Goal: Task Accomplishment & Management: Complete application form

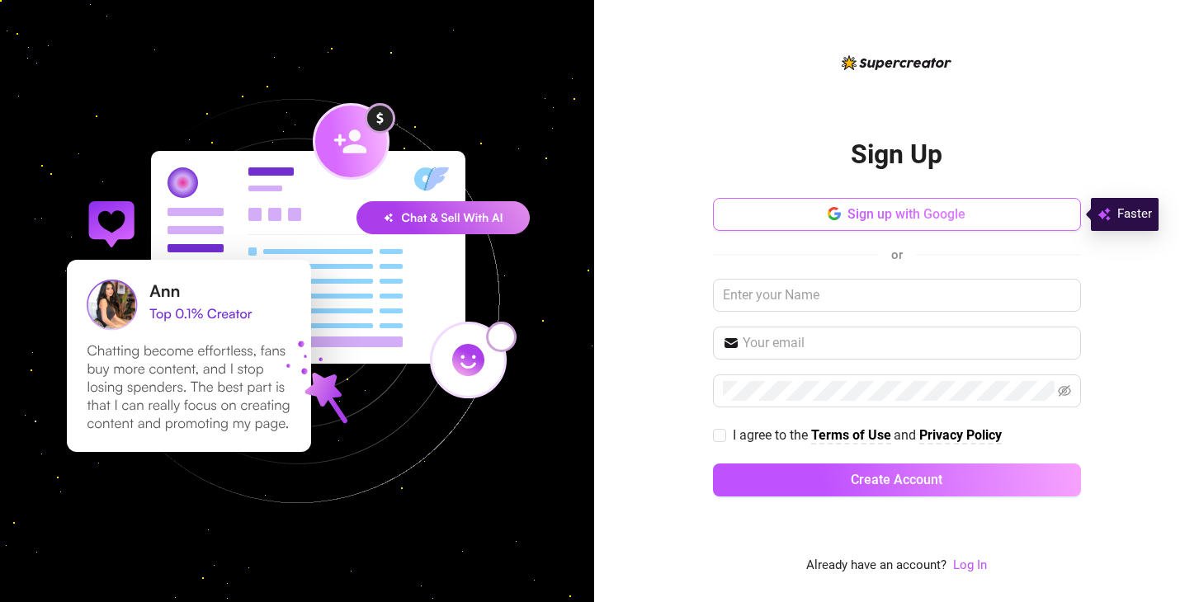
click at [857, 213] on span "Sign up with Google" at bounding box center [906, 214] width 118 height 16
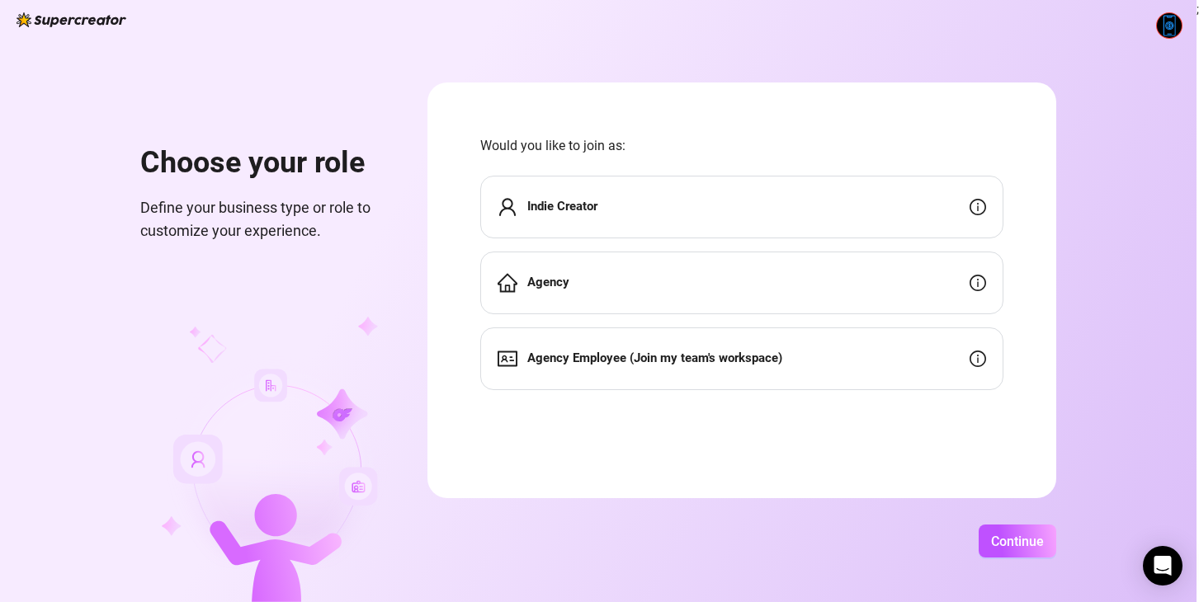
click at [595, 286] on div "Agency" at bounding box center [741, 283] width 523 height 63
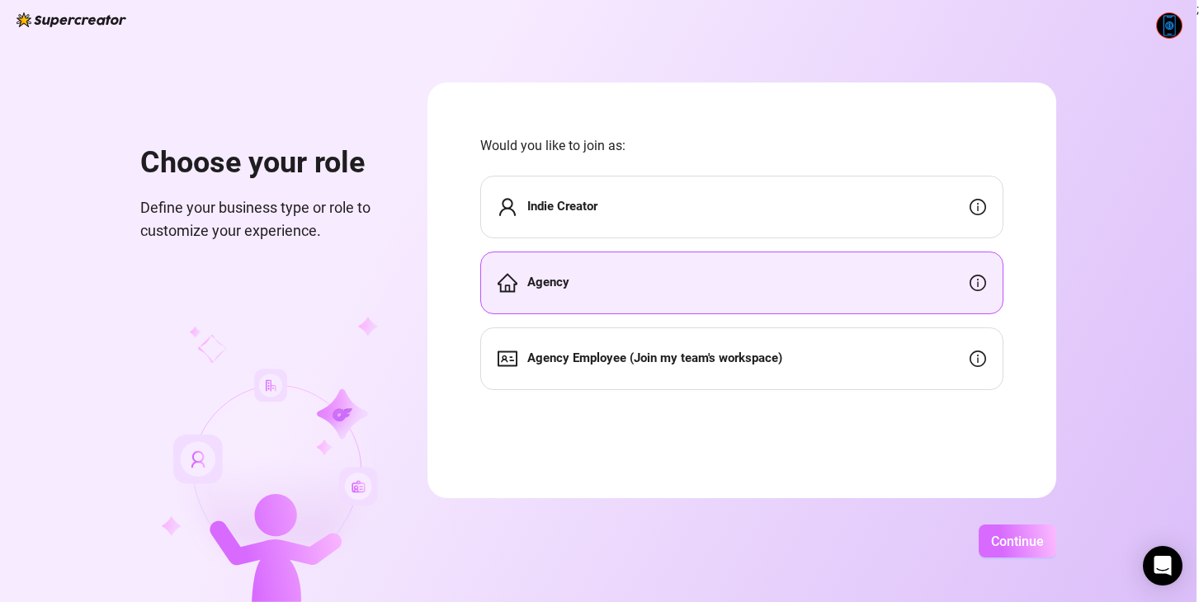
click at [1013, 535] on span "Continue" at bounding box center [1017, 542] width 53 height 16
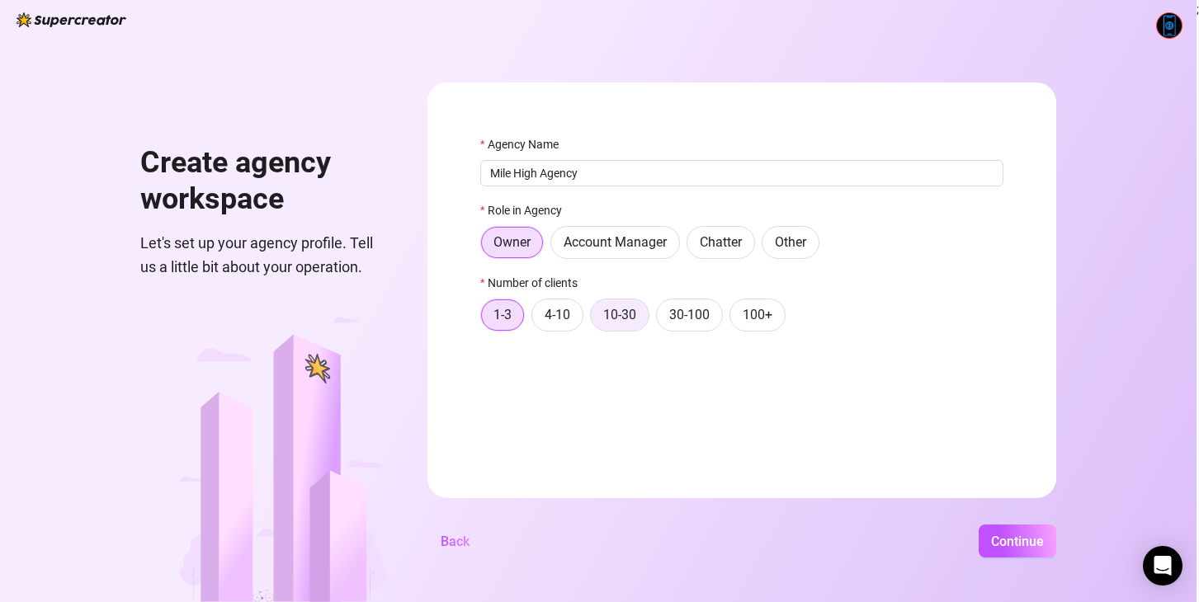
type input "Mile High Agency"
click at [617, 308] on span "10-30" at bounding box center [619, 315] width 33 height 16
click at [595, 319] on input "10-30" at bounding box center [595, 319] width 0 height 0
click at [1009, 541] on span "Continue" at bounding box center [1017, 542] width 53 height 16
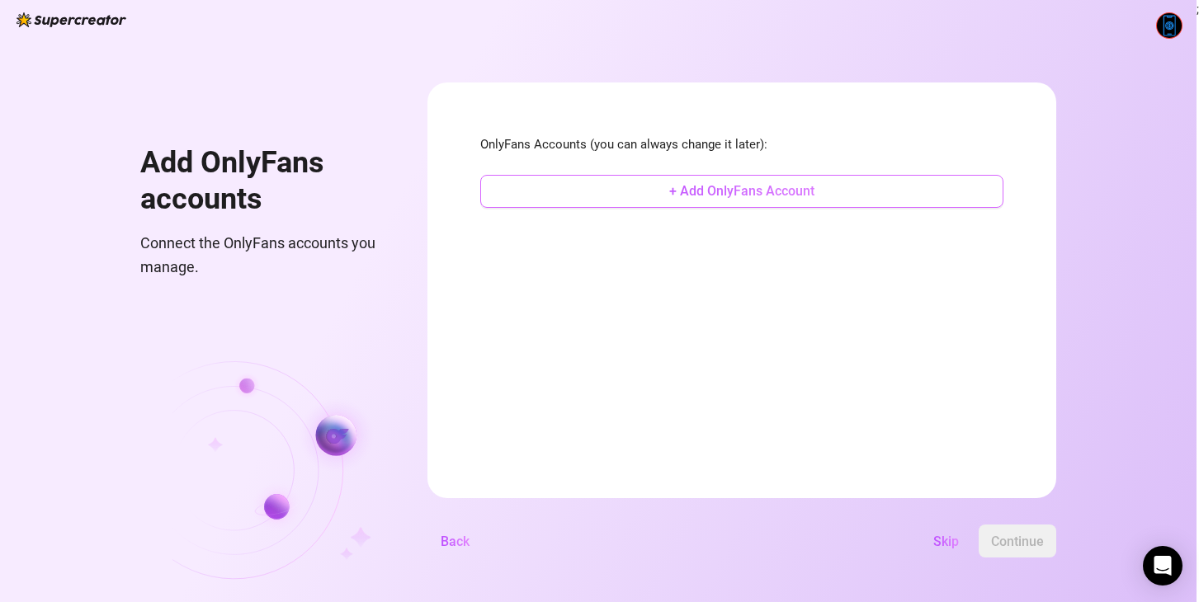
click at [697, 194] on span "+ Add OnlyFans Account" at bounding box center [741, 191] width 145 height 16
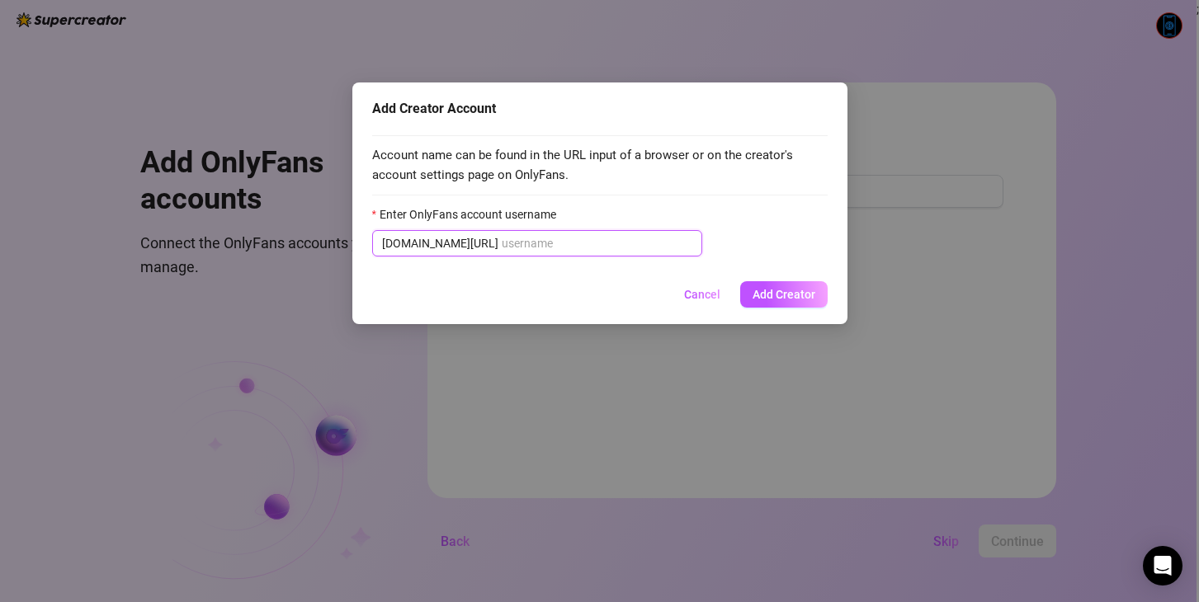
paste input "[PERSON_NAME].valeroo"
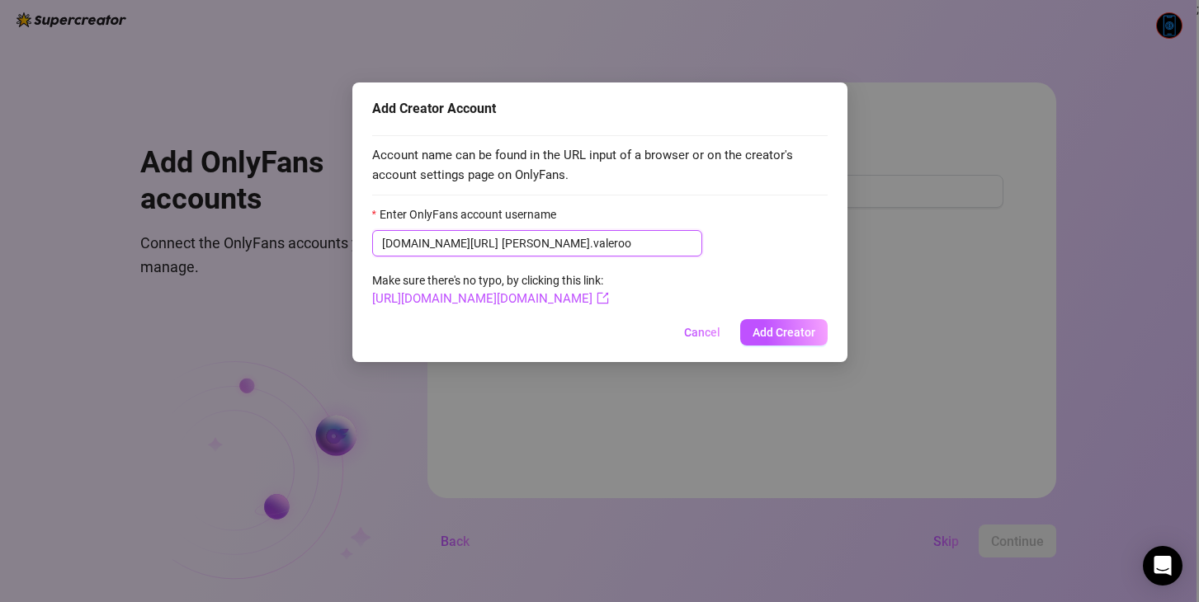
type input "[PERSON_NAME].valeroo"
click at [728, 238] on div "[DOMAIN_NAME][URL] [PERSON_NAME][DOMAIN_NAME]" at bounding box center [599, 243] width 455 height 26
click at [772, 332] on span "Add Creator" at bounding box center [783, 332] width 63 height 13
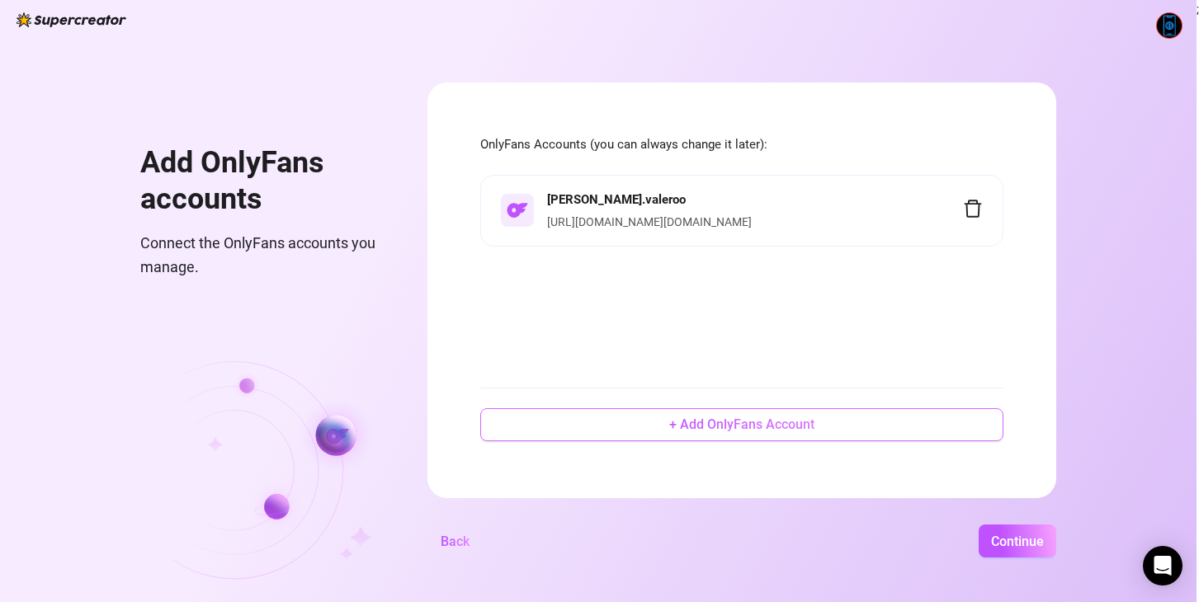
click at [695, 422] on span "+ Add OnlyFans Account" at bounding box center [741, 425] width 145 height 16
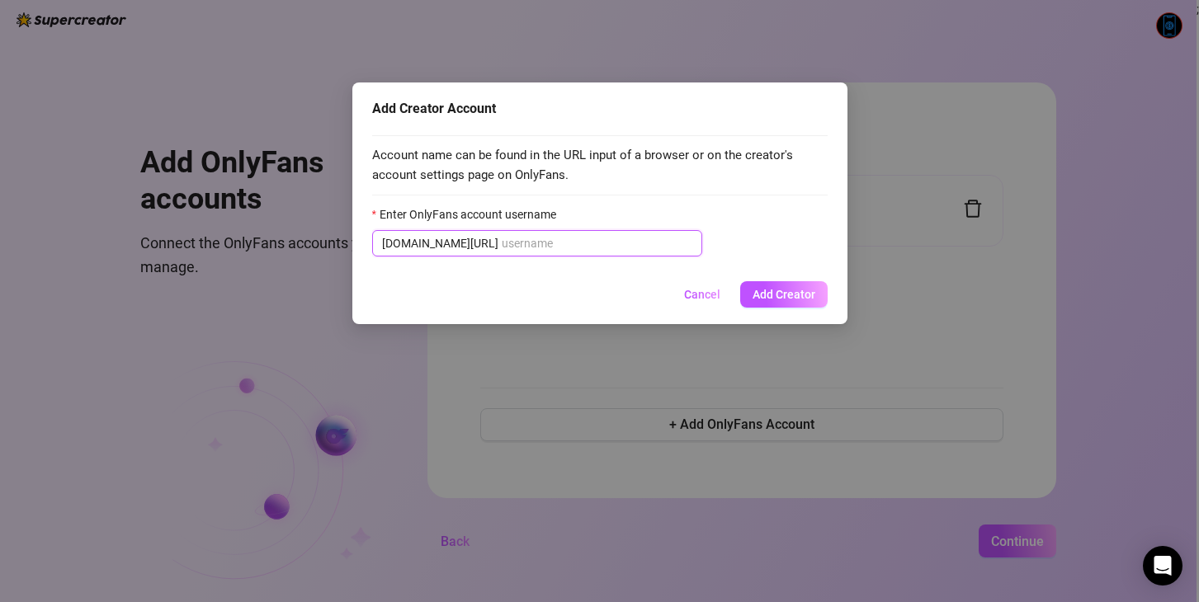
paste input "yourgirlfriendjay"
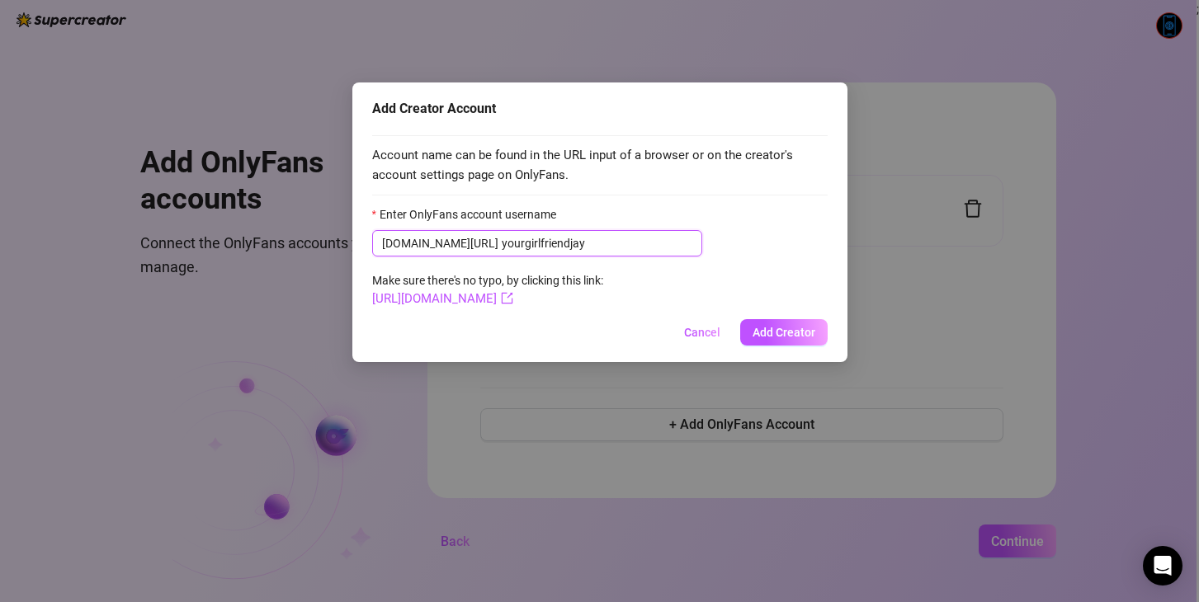
type input "yourgirlfriendjay"
click at [742, 257] on form "Enter OnlyFans account username [DOMAIN_NAME][URL] yourgirlfriendjay Make sure …" at bounding box center [599, 257] width 455 height 104
click at [761, 322] on button "Add Creator" at bounding box center [783, 332] width 87 height 26
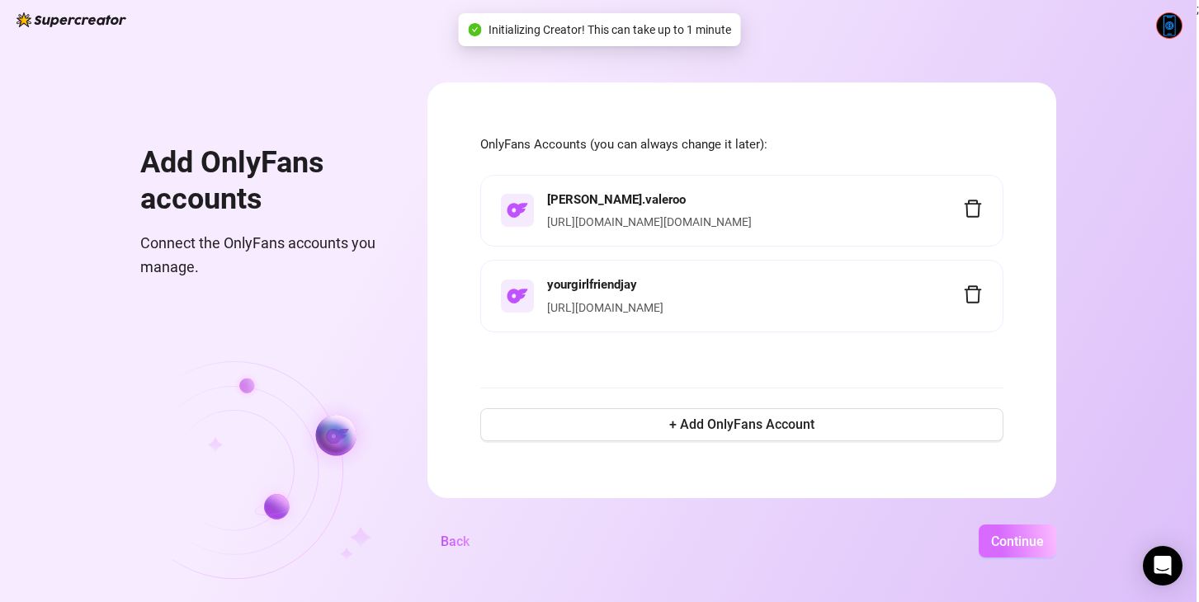
click at [1011, 537] on span "Continue" at bounding box center [1017, 542] width 53 height 16
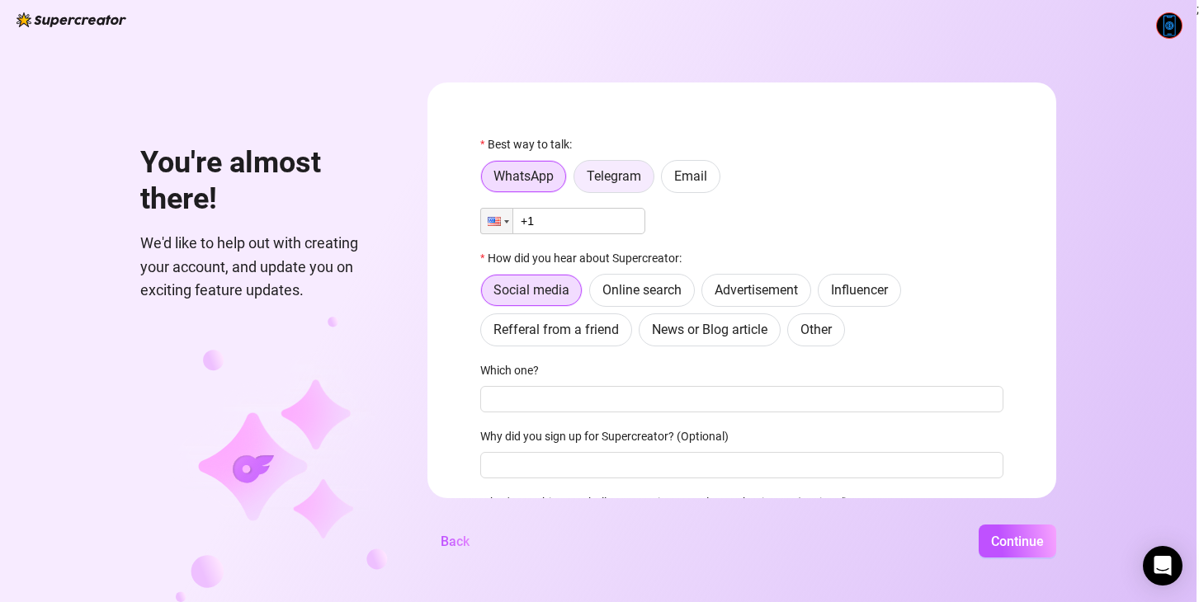
click at [616, 177] on span "Telegram" at bounding box center [614, 176] width 54 height 16
click at [578, 181] on input "Telegram" at bounding box center [578, 181] width 0 height 0
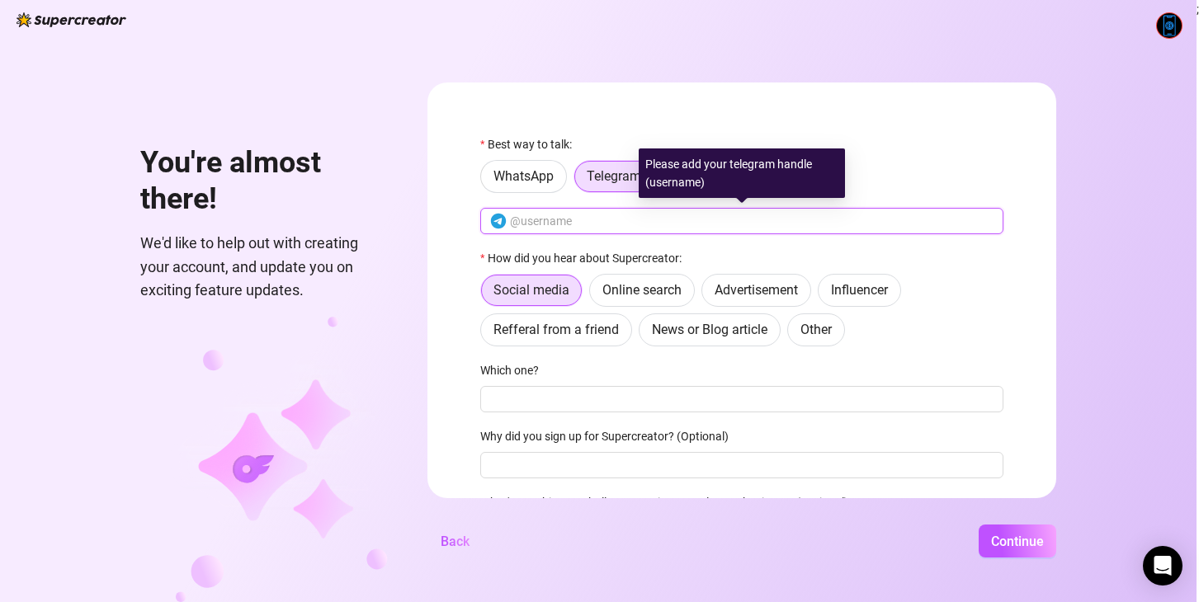
click at [599, 216] on input "text" at bounding box center [751, 221] width 483 height 18
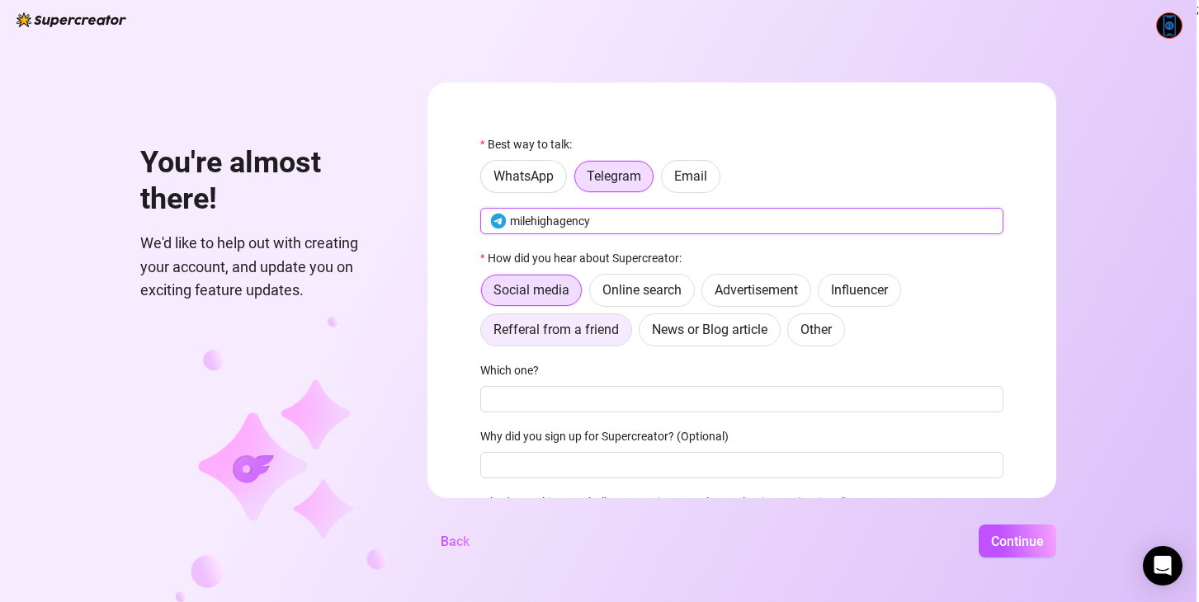
type input "milehighagency"
click at [592, 342] on label "Refferal from a friend" at bounding box center [556, 329] width 152 height 33
click at [485, 334] on input "Refferal from a friend" at bounding box center [485, 334] width 0 height 0
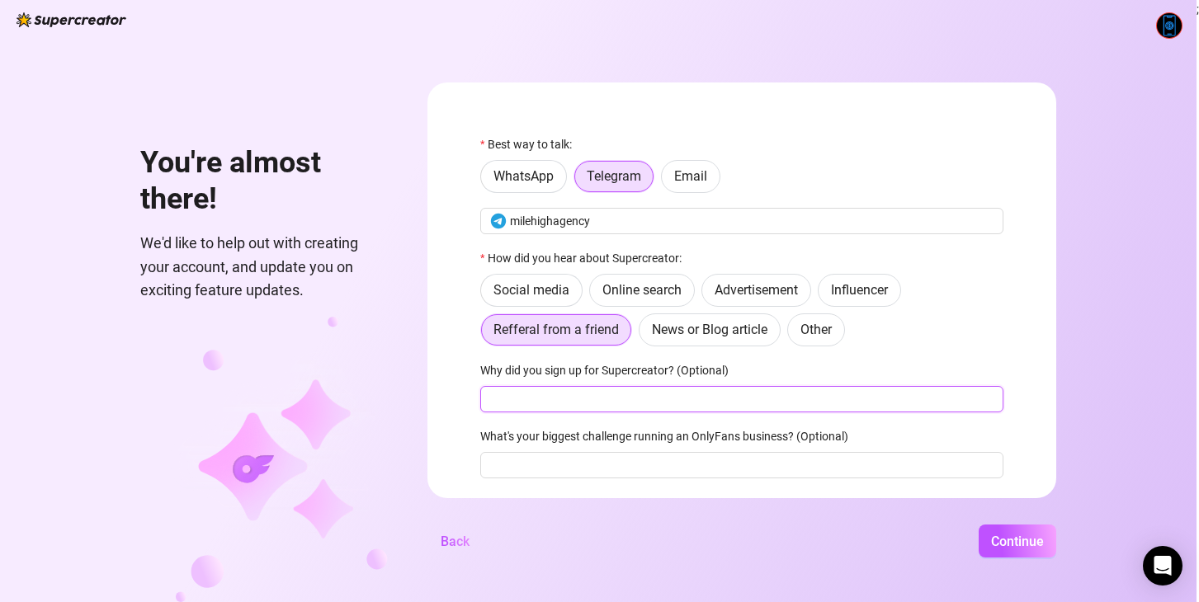
click at [566, 389] on input "Why did you sign up for Supercreator? (Optional)" at bounding box center [741, 399] width 523 height 26
type input "newfans"
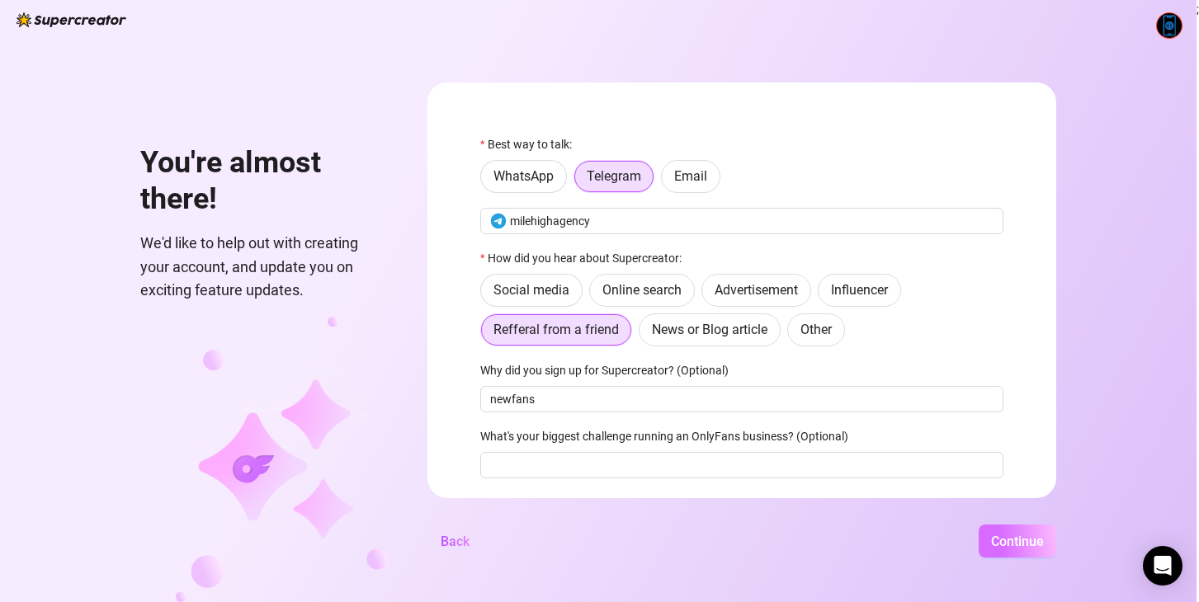
click at [1016, 539] on span "Continue" at bounding box center [1017, 542] width 53 height 16
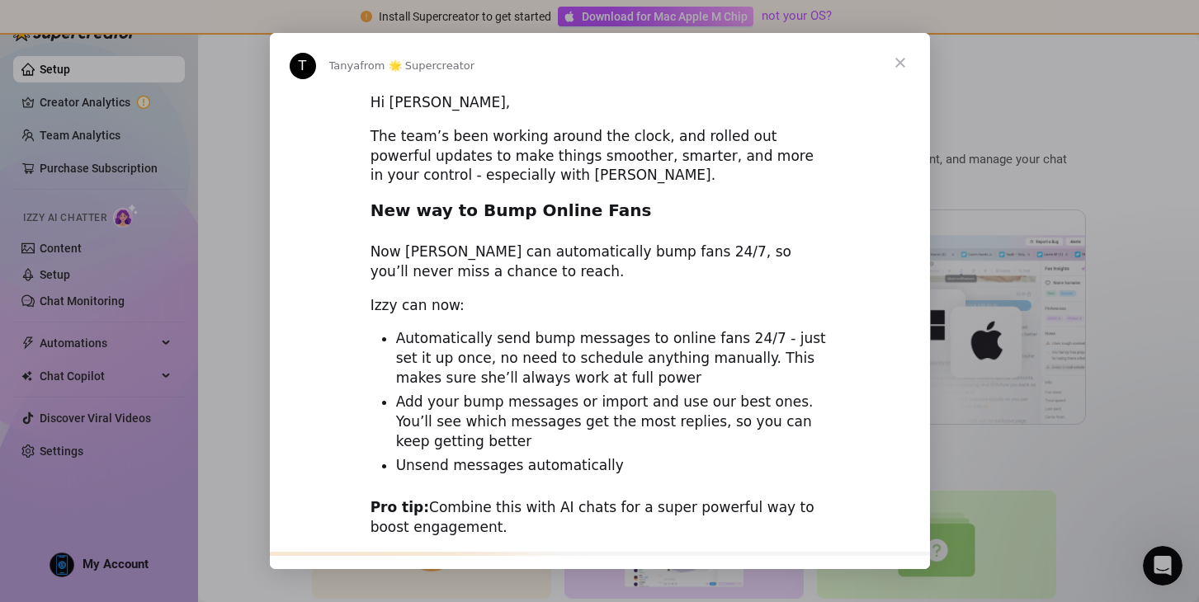
click at [901, 66] on span "Close" at bounding box center [899, 62] width 59 height 59
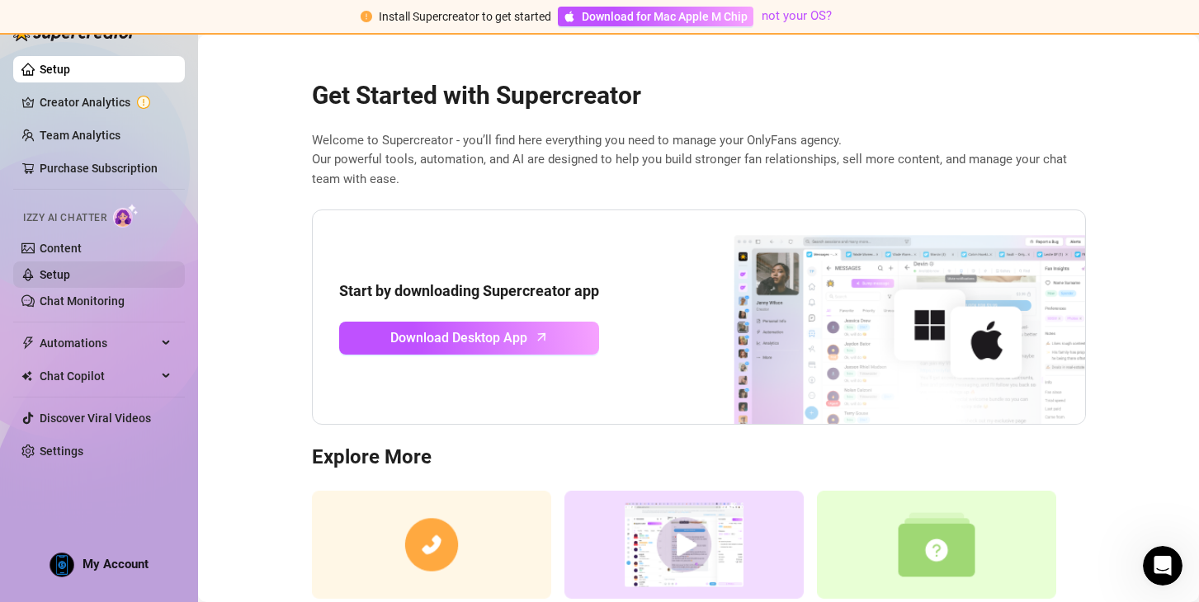
click at [70, 276] on link "Setup" at bounding box center [55, 274] width 31 height 13
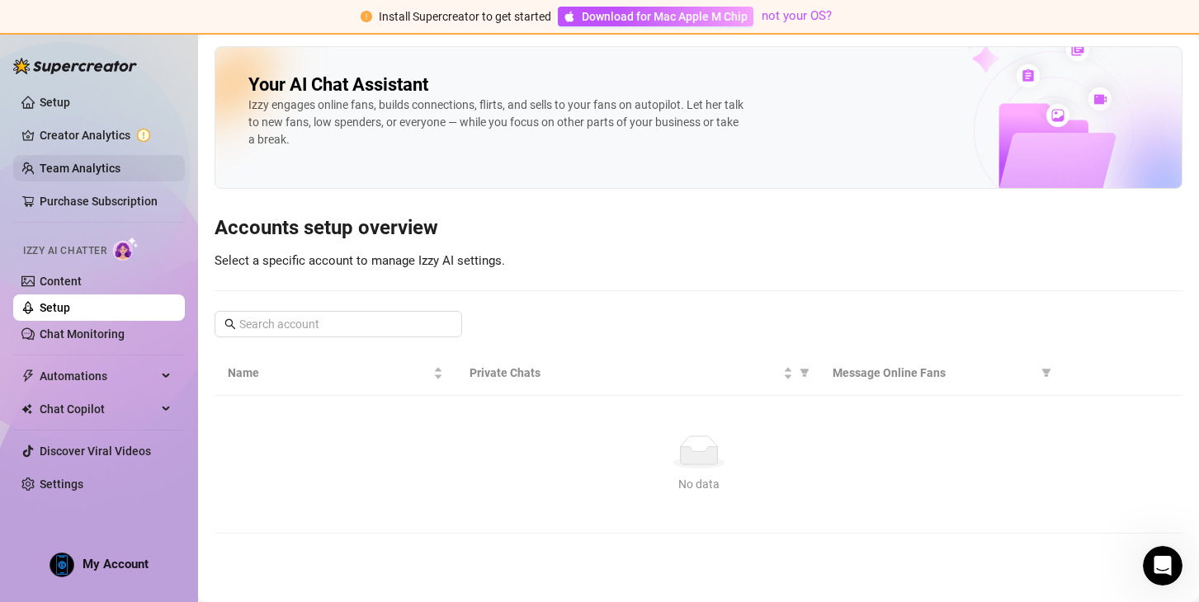
click at [90, 168] on link "Team Analytics" at bounding box center [80, 168] width 81 height 13
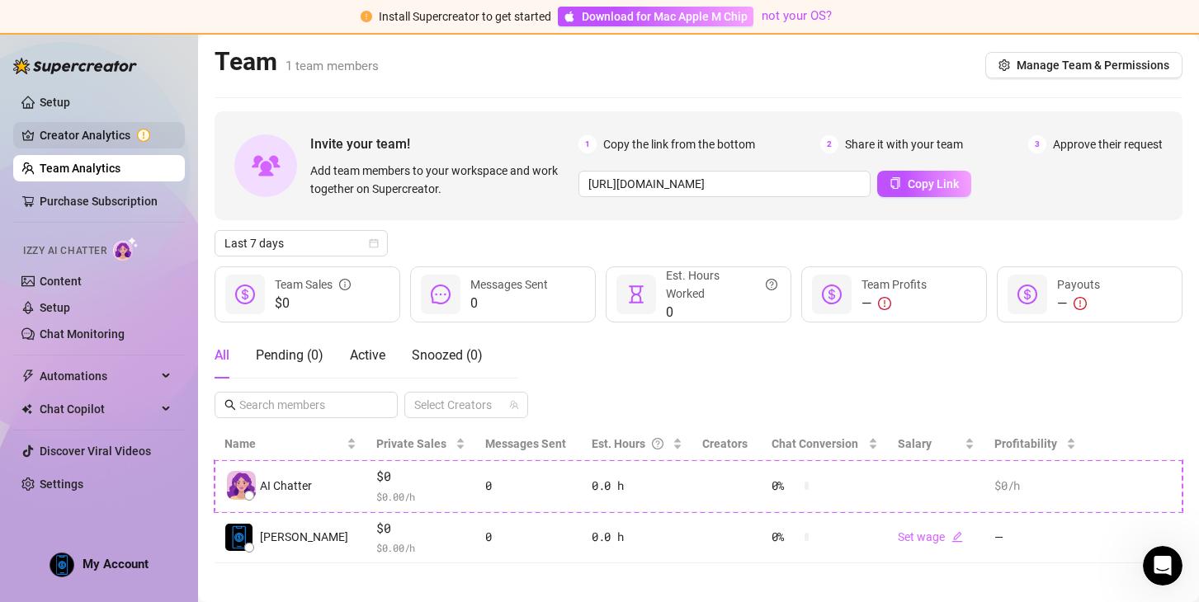
click at [94, 136] on link "Creator Analytics" at bounding box center [106, 135] width 132 height 26
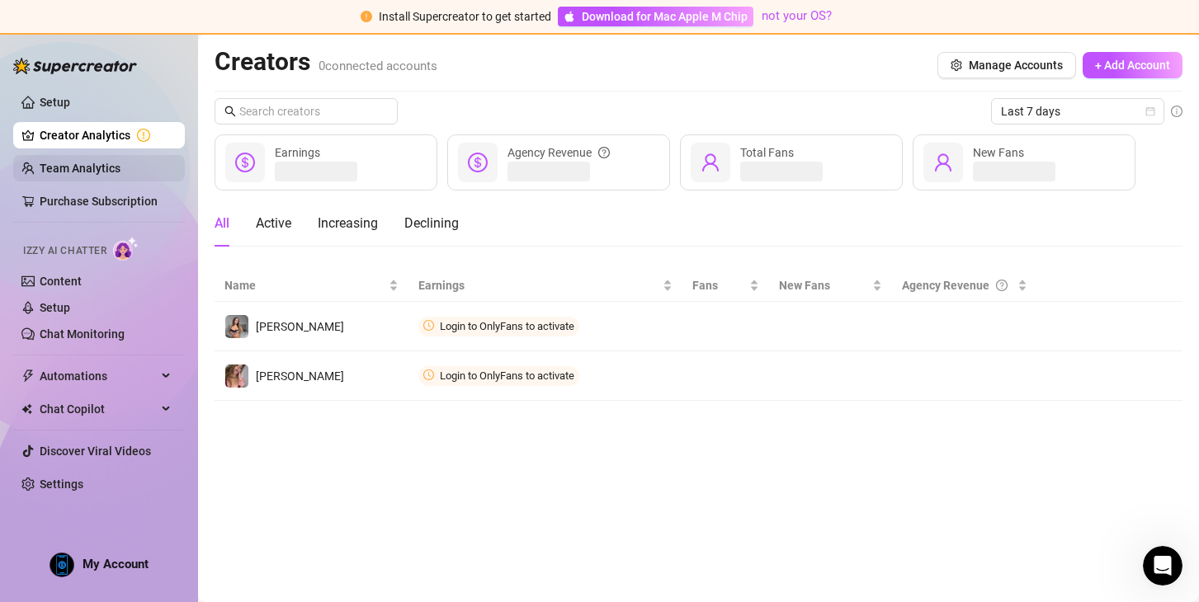
click at [101, 168] on link "Team Analytics" at bounding box center [80, 168] width 81 height 13
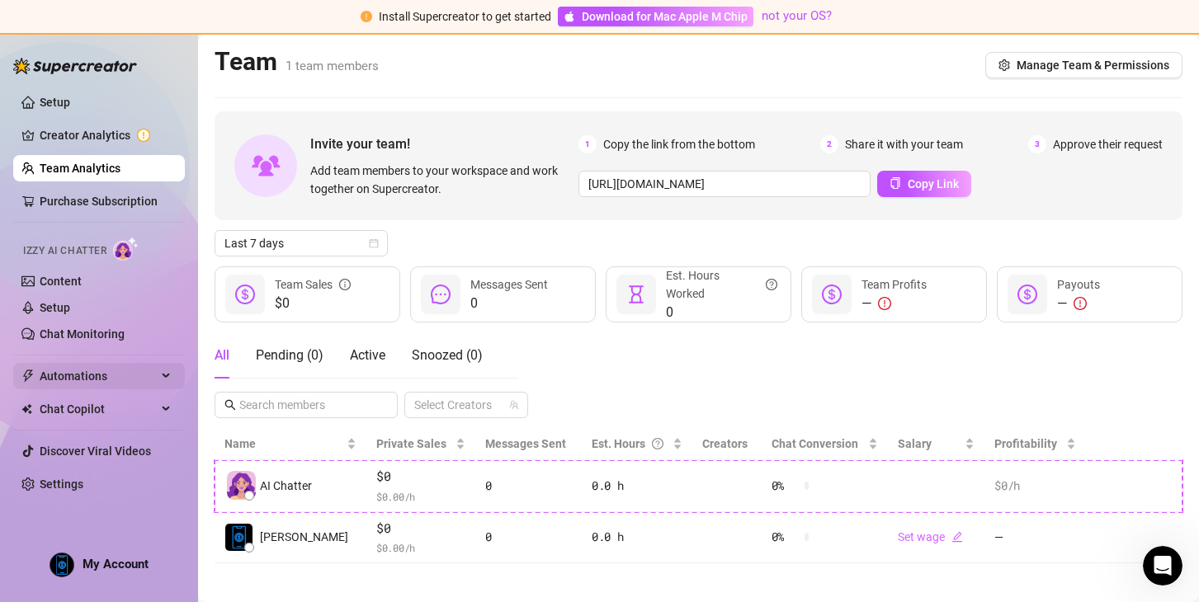
click at [165, 371] on div "Automations" at bounding box center [99, 376] width 172 height 26
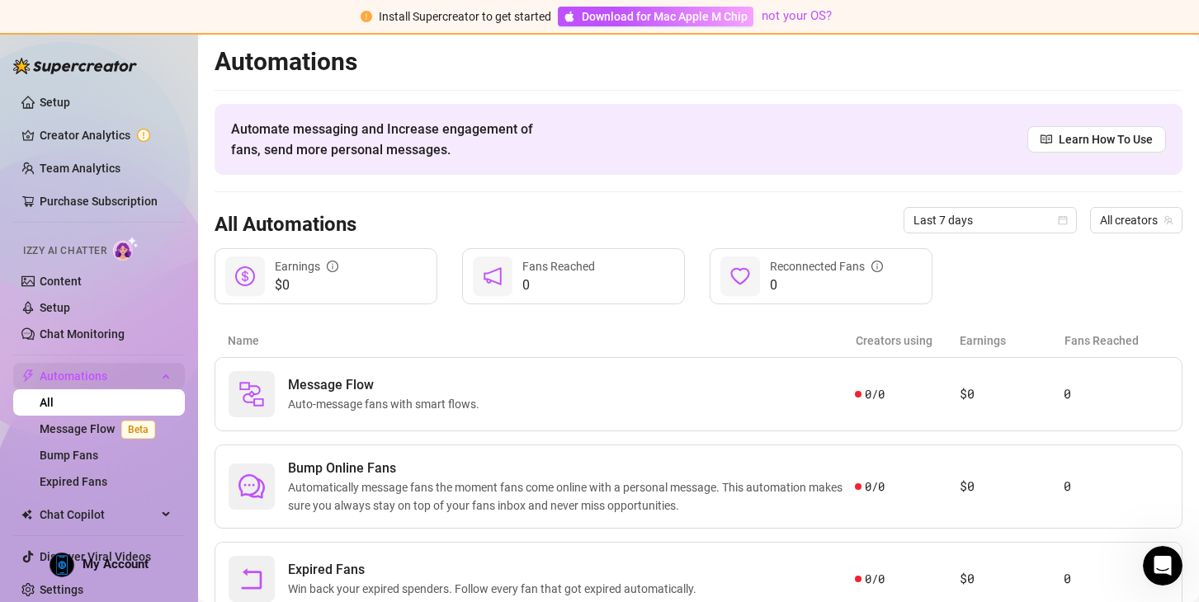
click at [170, 375] on div "Automations" at bounding box center [99, 376] width 172 height 26
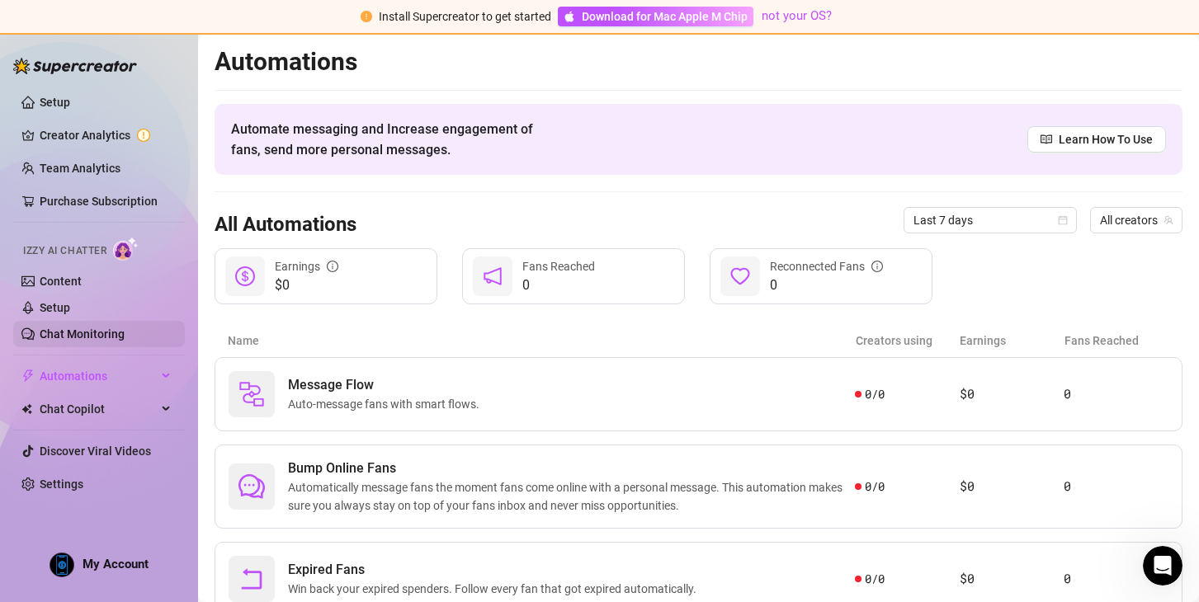
click at [125, 328] on link "Chat Monitoring" at bounding box center [82, 334] width 85 height 13
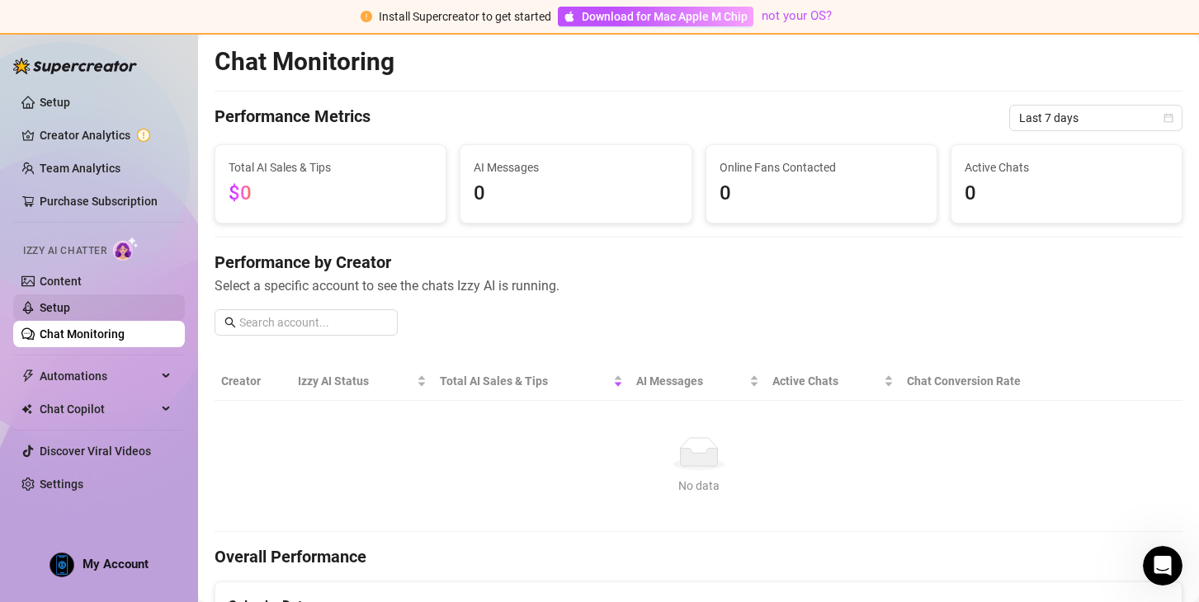
click at [70, 311] on link "Setup" at bounding box center [55, 307] width 31 height 13
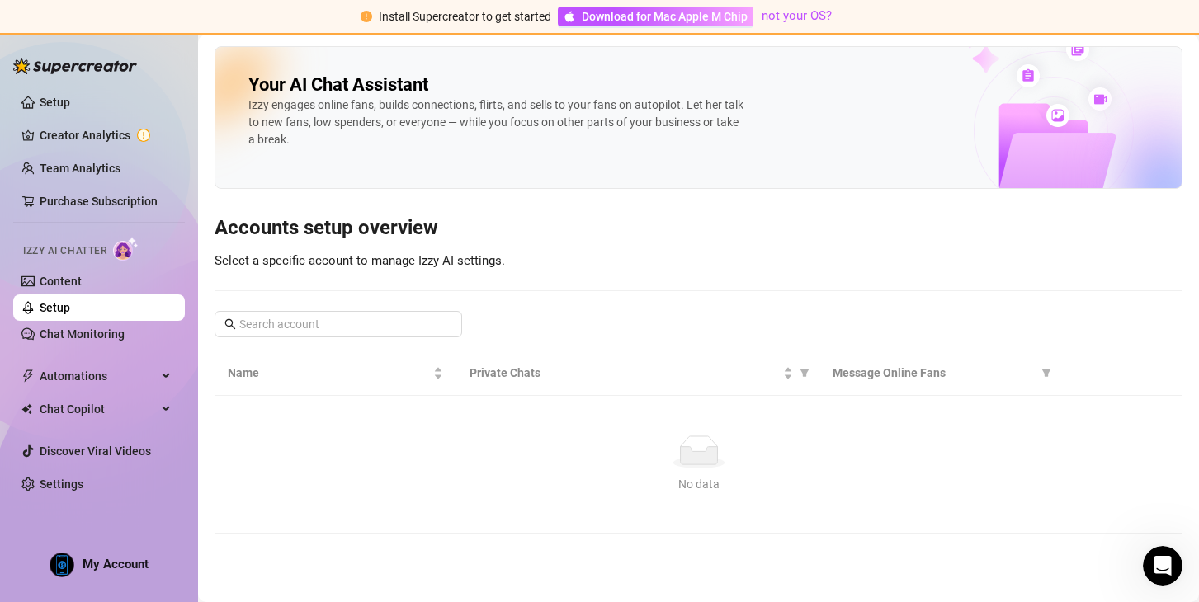
click at [70, 301] on link "Setup" at bounding box center [55, 307] width 31 height 13
click at [82, 277] on link "Content" at bounding box center [61, 281] width 42 height 13
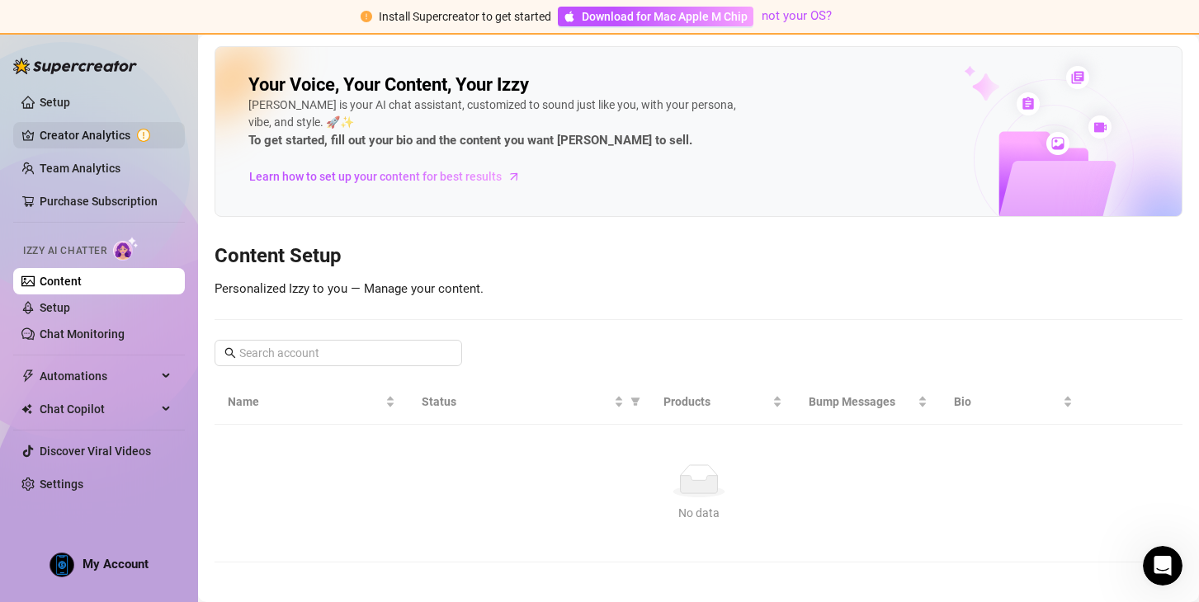
click at [99, 130] on link "Creator Analytics" at bounding box center [106, 135] width 132 height 26
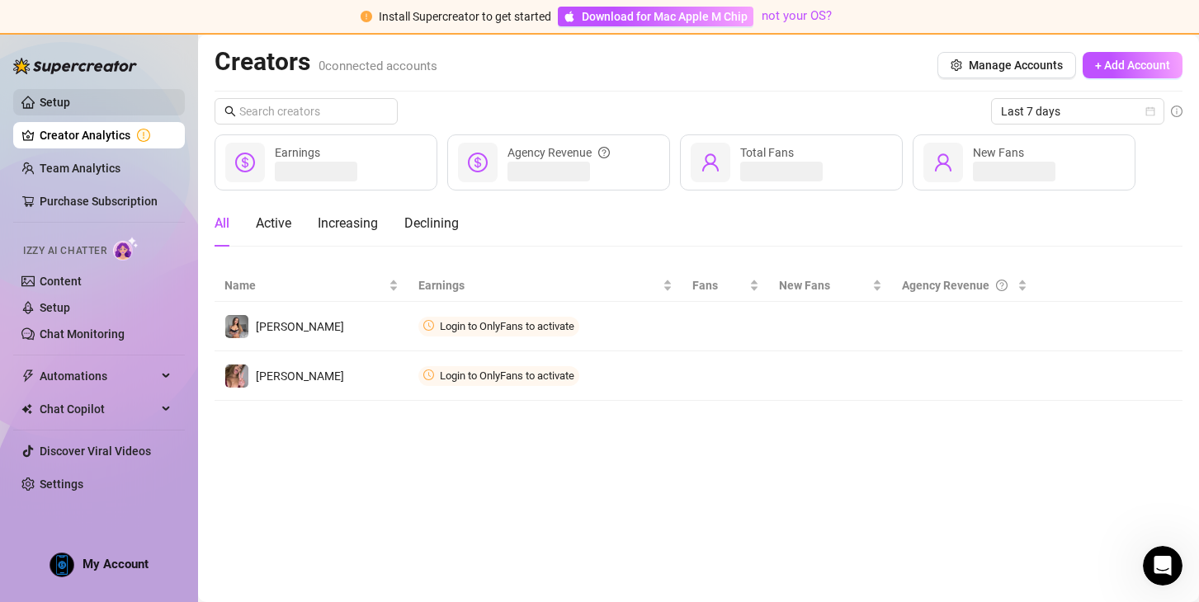
click at [70, 105] on link "Setup" at bounding box center [55, 102] width 31 height 13
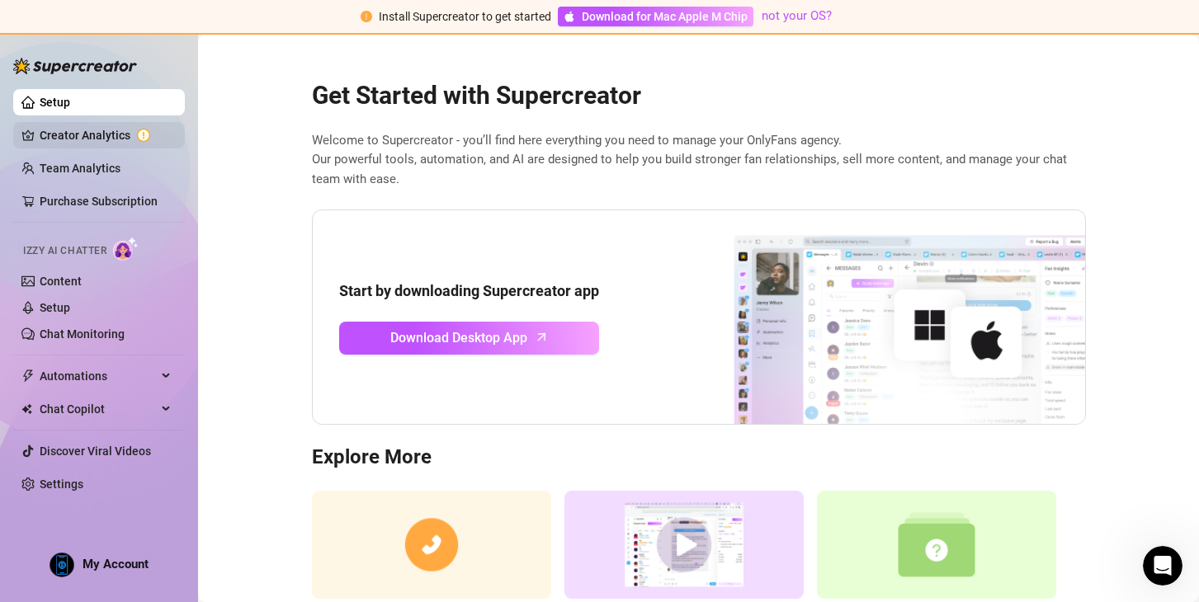
click at [91, 134] on link "Creator Analytics" at bounding box center [106, 135] width 132 height 26
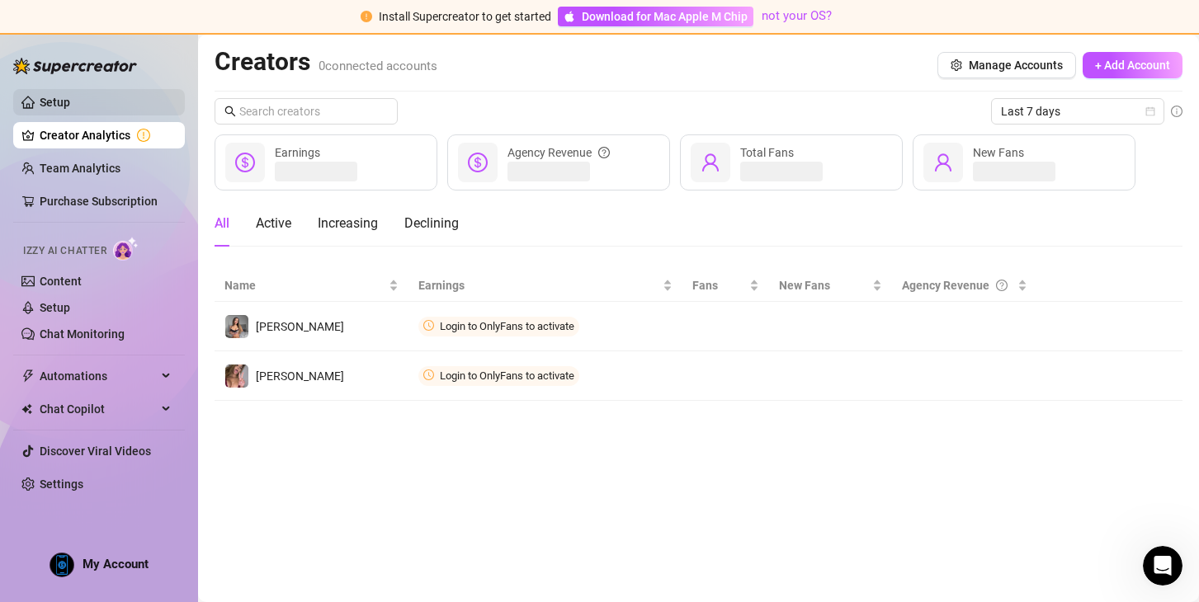
click at [70, 101] on link "Setup" at bounding box center [55, 102] width 31 height 13
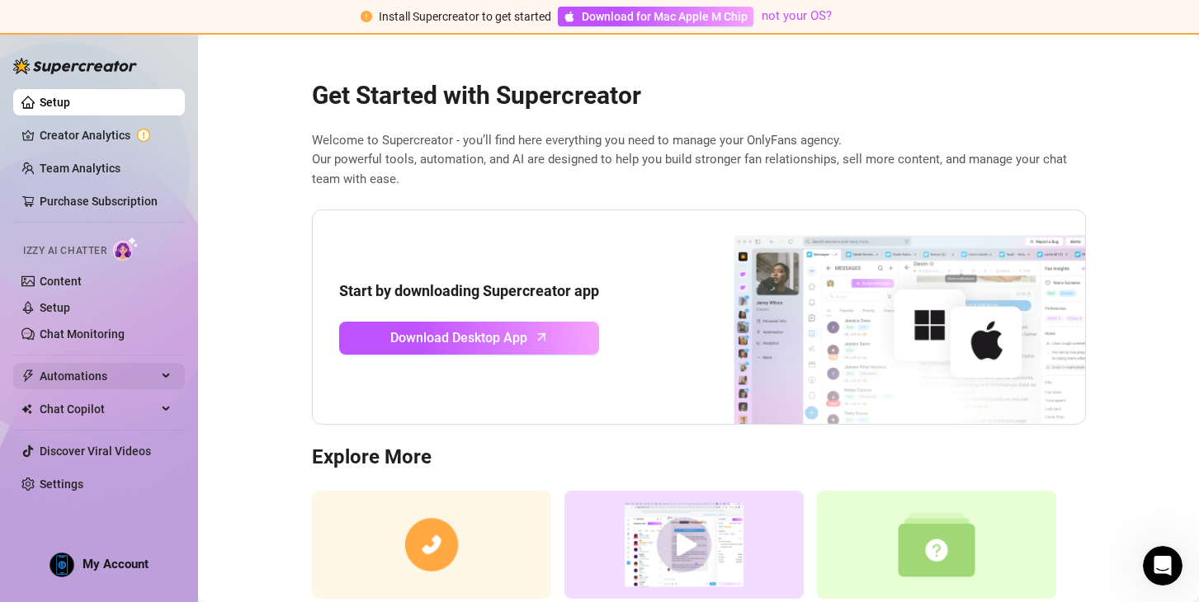
click at [169, 379] on div "Automations" at bounding box center [99, 376] width 172 height 26
